Goal: Find specific page/section: Find specific page/section

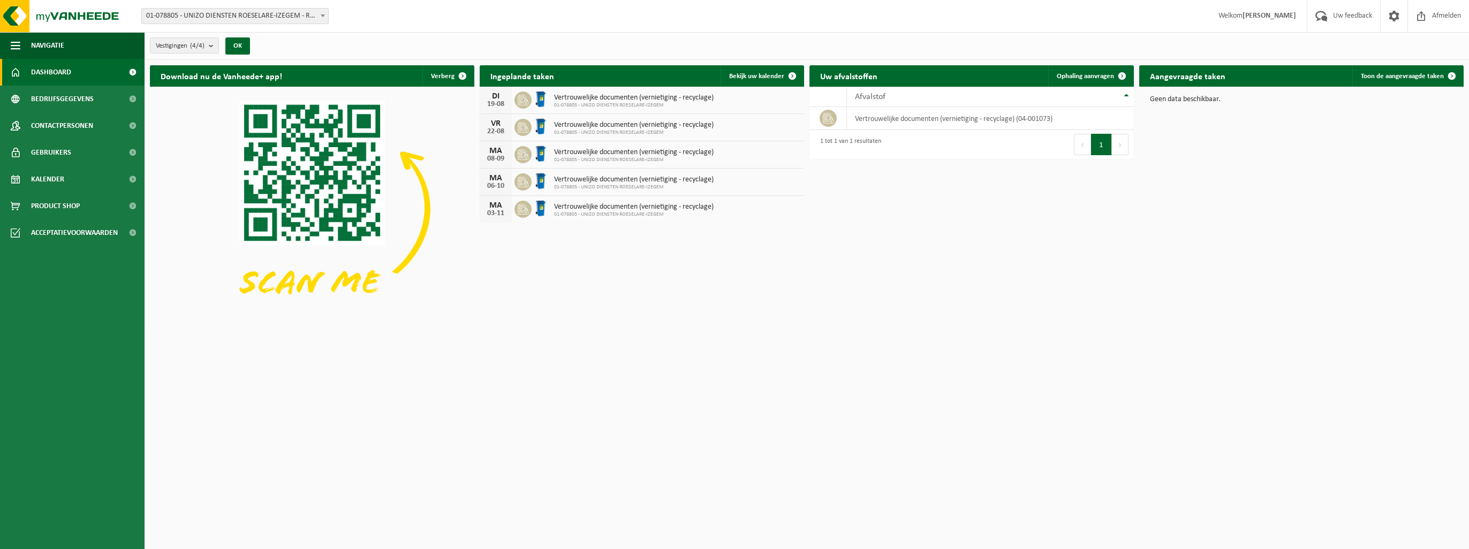
click at [632, 130] on span "01-078805 - UNIZO DIENSTEN ROESELARE-IZEGEM" at bounding box center [634, 133] width 160 height 6
click at [531, 125] on span at bounding box center [523, 127] width 17 height 17
click at [491, 129] on div "22-08" at bounding box center [495, 131] width 21 height 7
click at [69, 9] on img at bounding box center [64, 16] width 129 height 32
